Goal: Task Accomplishment & Management: Manage account settings

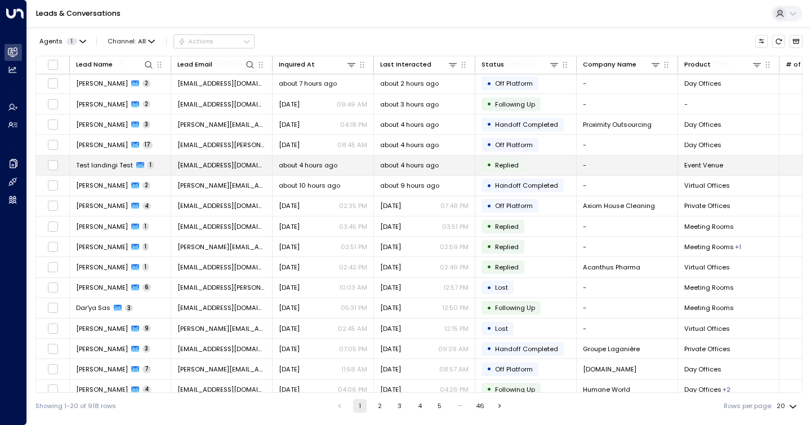
scroll to position [77, 0]
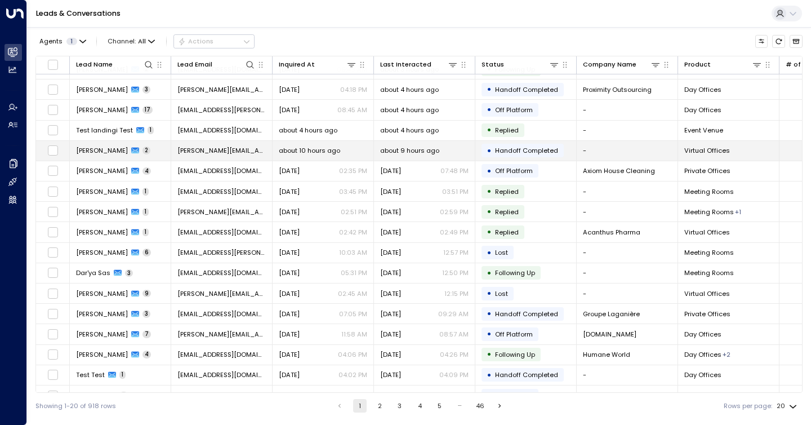
click at [395, 143] on td "about 9 hours ago" at bounding box center [424, 151] width 101 height 20
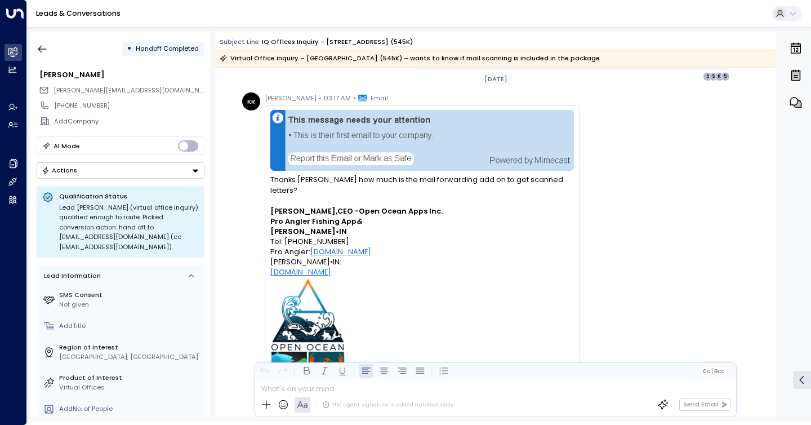
scroll to position [604, 0]
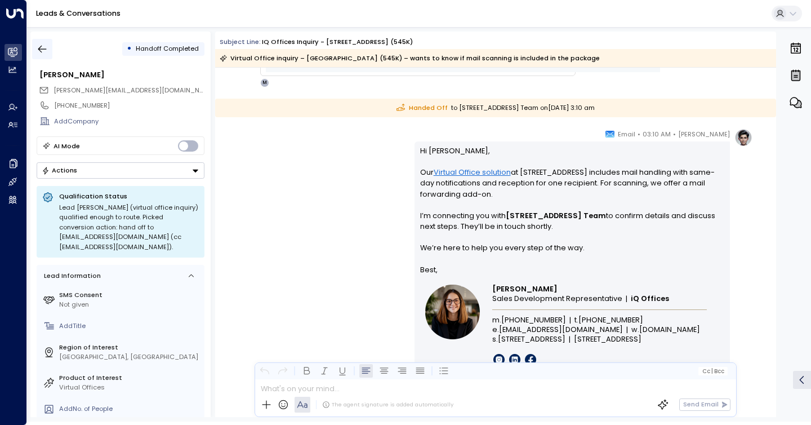
click at [51, 44] on button "button" at bounding box center [42, 49] width 20 height 20
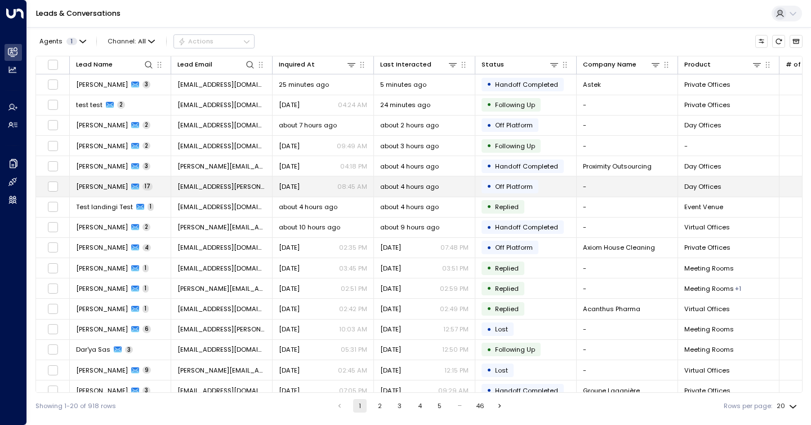
click at [444, 189] on div "about 4 hours ago" at bounding box center [424, 186] width 88 height 9
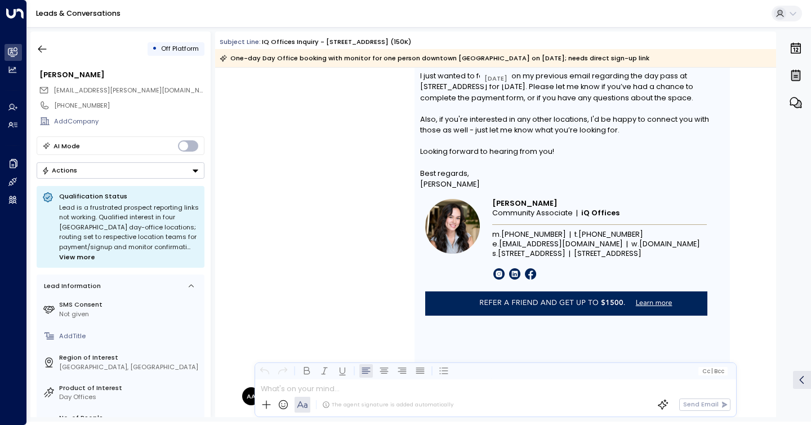
scroll to position [6370, 0]
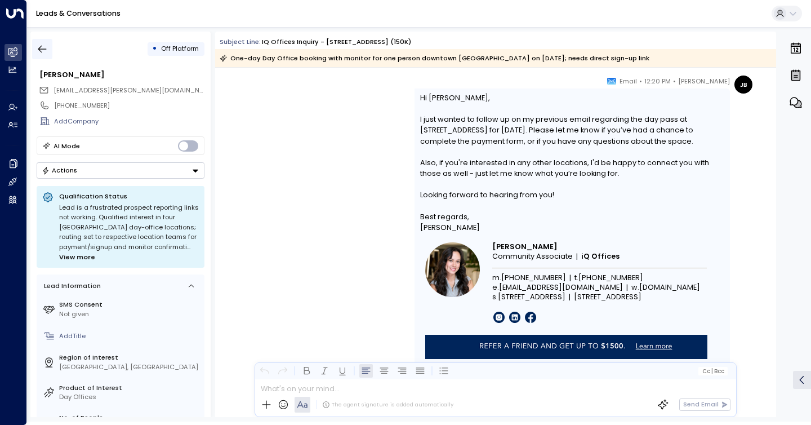
click at [38, 52] on icon "button" at bounding box center [42, 48] width 11 height 11
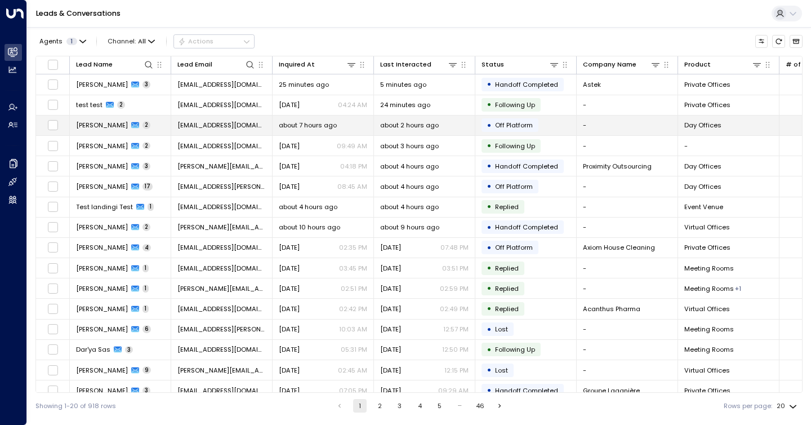
click at [211, 123] on span "[EMAIL_ADDRESS][DOMAIN_NAME]" at bounding box center [221, 125] width 88 height 9
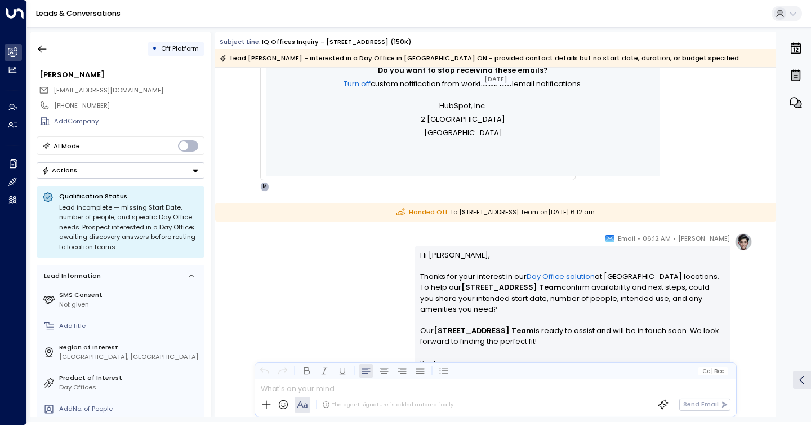
scroll to position [586, 0]
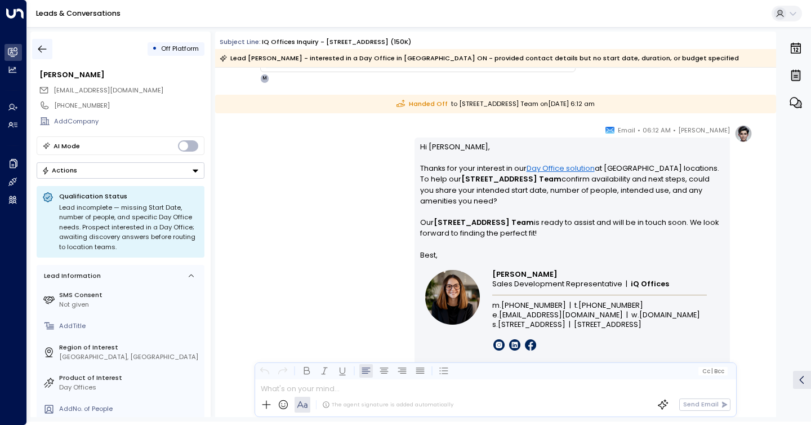
click at [49, 50] on button "button" at bounding box center [42, 49] width 20 height 20
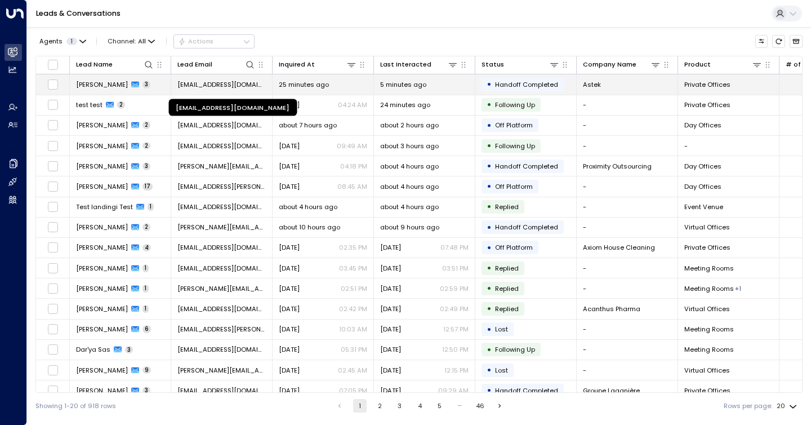
click at [260, 83] on span "[EMAIL_ADDRESS][DOMAIN_NAME]" at bounding box center [221, 84] width 88 height 9
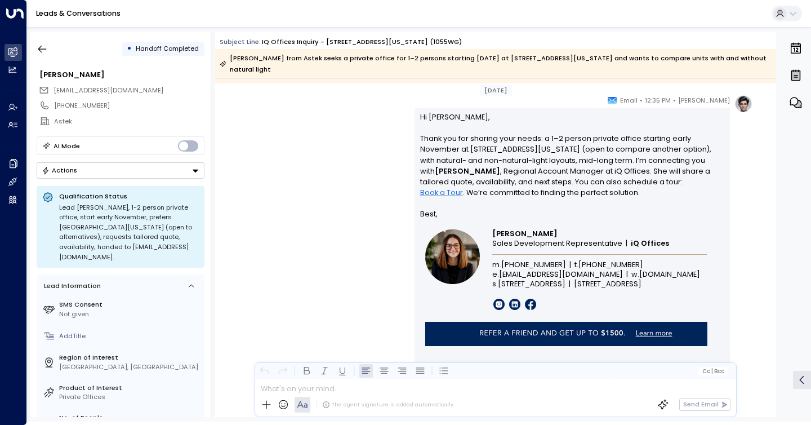
scroll to position [1337, 0]
